Goal: Task Accomplishment & Management: Manage account settings

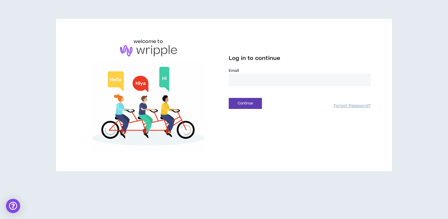
click at [251, 83] on input "email" at bounding box center [300, 79] width 142 height 13
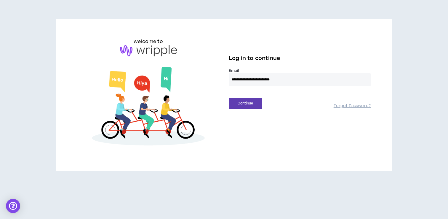
type input "**********"
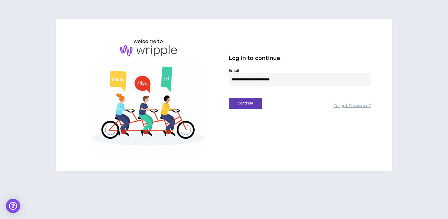
click at [229, 98] on button "Continue" at bounding box center [245, 103] width 33 height 11
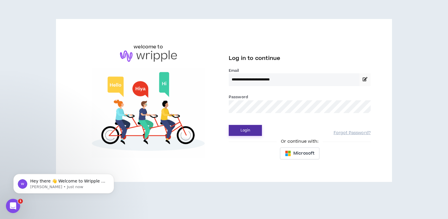
click at [246, 132] on button "Login" at bounding box center [245, 130] width 33 height 11
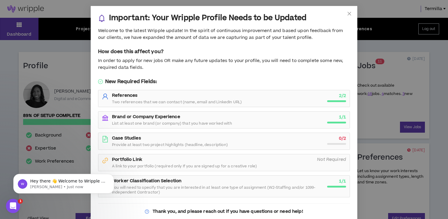
click at [379, 43] on div "Important: Your Wripple Profile Needs to be Updated Welcome to the latest Wripp…" at bounding box center [224, 109] width 448 height 219
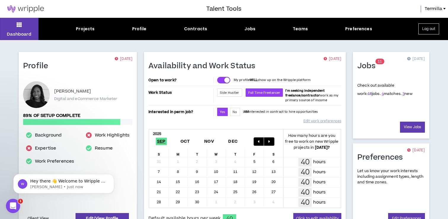
click at [368, 94] on link "16" at bounding box center [370, 93] width 4 height 5
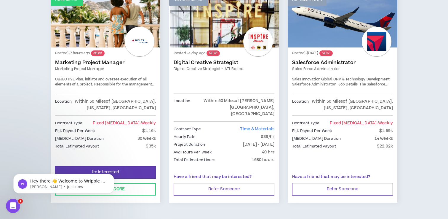
scroll to position [137, 0]
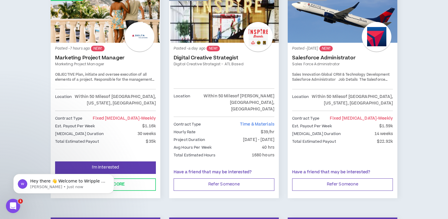
click at [104, 25] on link "Role Match" at bounding box center [106, 15] width 110 height 53
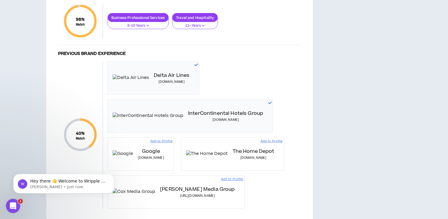
scroll to position [487, 0]
